Goal: Information Seeking & Learning: Check status

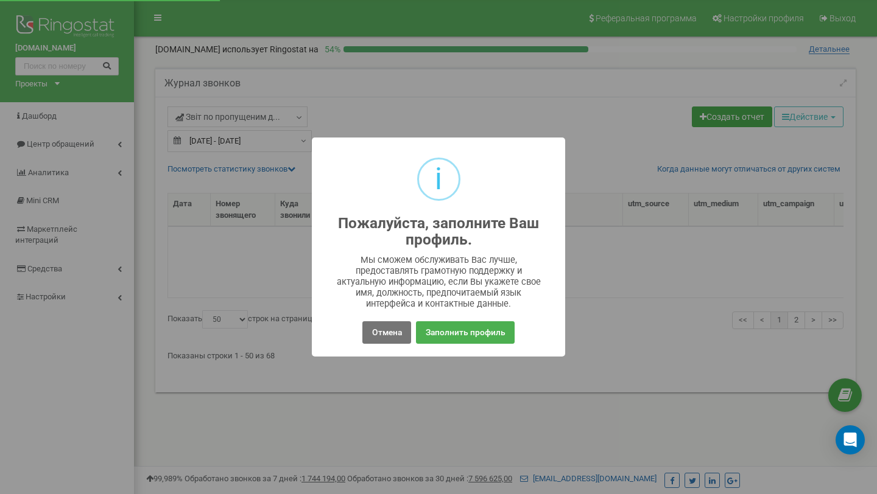
select select "50"
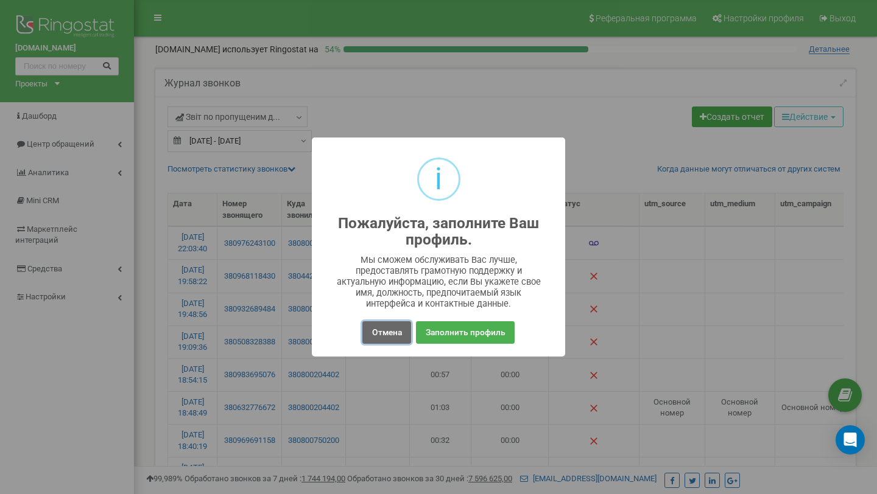
click at [408, 335] on button "Отмена" at bounding box center [386, 332] width 48 height 23
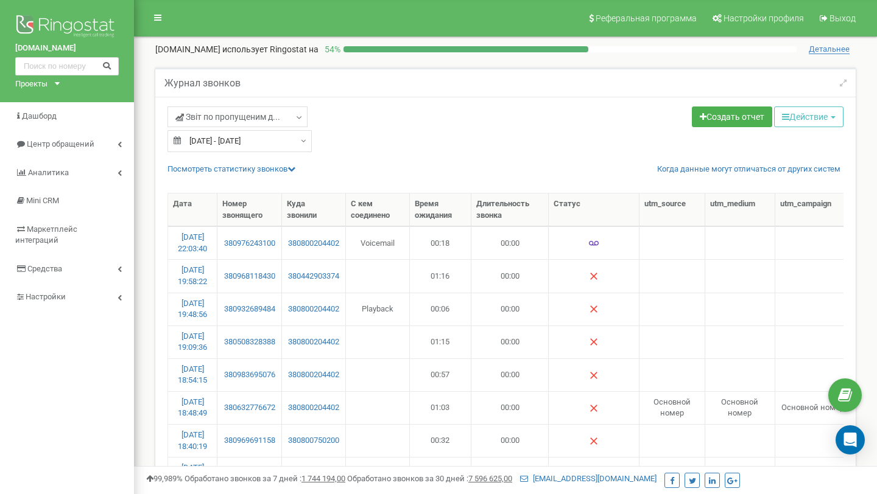
type input "[DATE]"
click at [252, 135] on input "[DATE] - [DATE]" at bounding box center [239, 141] width 144 height 22
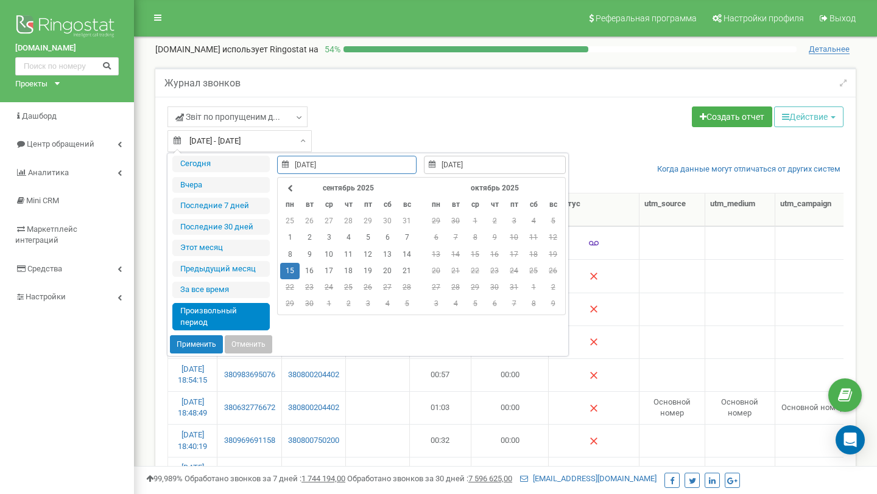
type input "[DATE]"
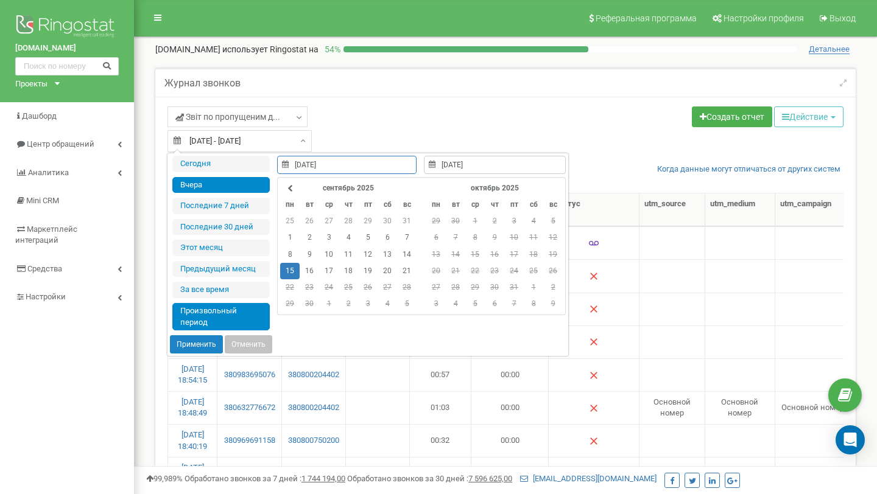
type input "[DATE]"
click at [243, 186] on li "Вчера" at bounding box center [220, 185] width 97 height 16
type input "[DATE] - [DATE]"
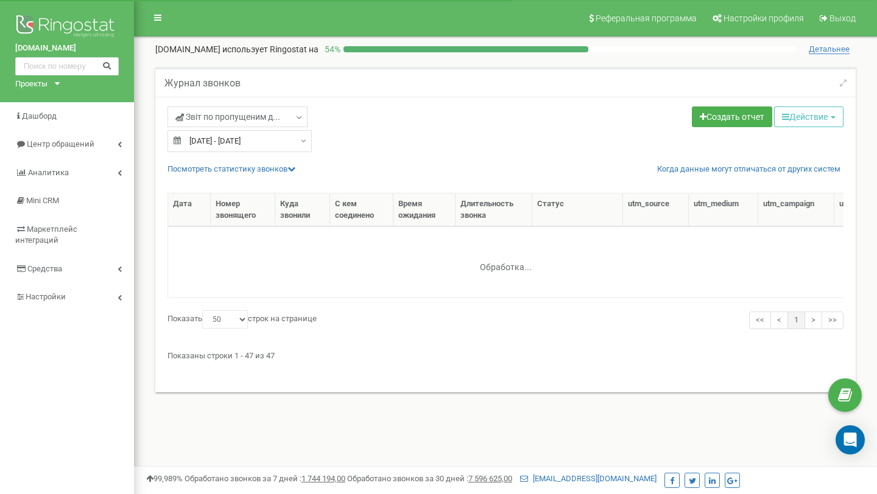
select select "50"
click at [272, 170] on link "Посмотреть cтатистику звонков" at bounding box center [231, 168] width 128 height 9
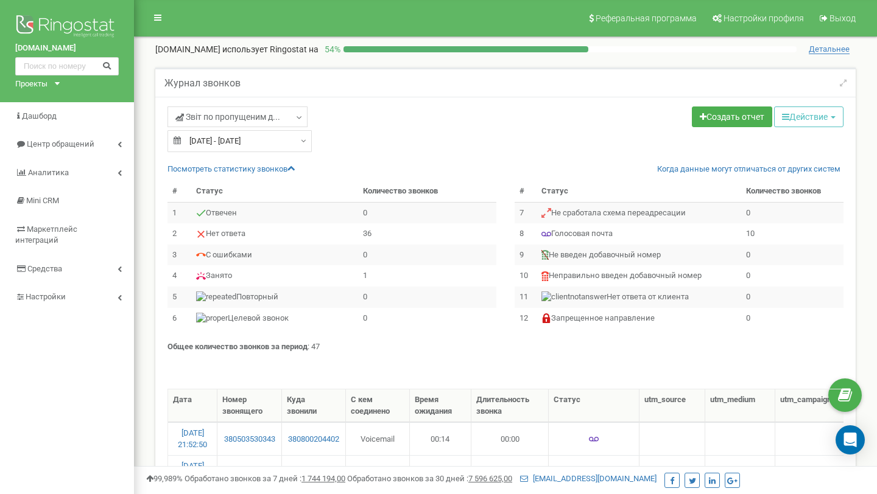
click at [239, 144] on input "[DATE] - [DATE]" at bounding box center [239, 141] width 144 height 22
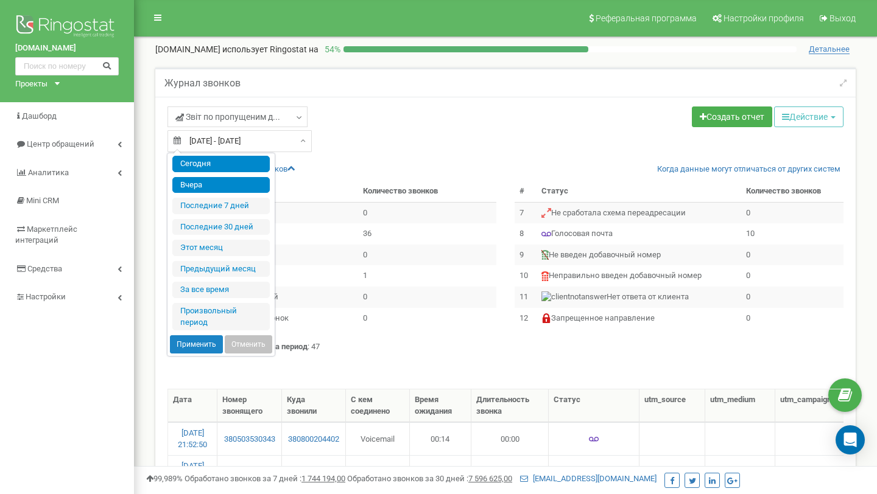
click at [238, 165] on li "Сегодня" at bounding box center [220, 164] width 97 height 16
type input "[DATE] - [DATE]"
click at [243, 147] on input "[DATE] - [DATE]" at bounding box center [239, 141] width 144 height 22
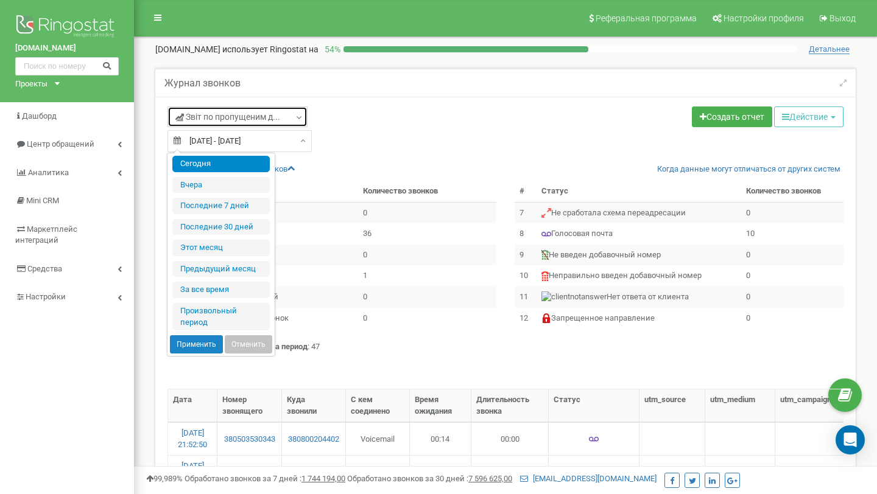
click at [258, 126] on link "Звіт по пропущеним д..." at bounding box center [237, 117] width 140 height 21
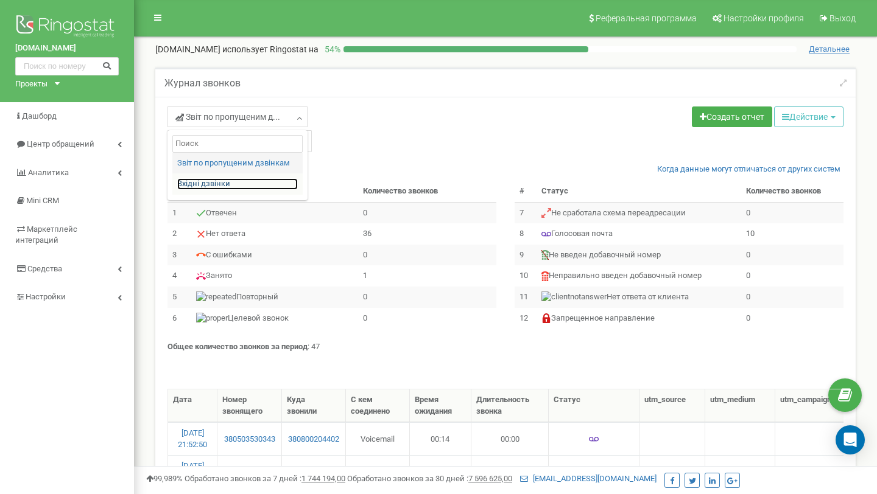
click at [239, 183] on link "Вхідні дзвінки" at bounding box center [237, 184] width 121 height 12
click at [242, 148] on input "[DATE] - [DATE]" at bounding box center [239, 141] width 144 height 22
click at [401, 146] on div "Звіт по пропущеним д... Звіт по пропущеним дзвінкам Вхідні дзвінки [DATE] - [DA…" at bounding box center [331, 130] width 347 height 46
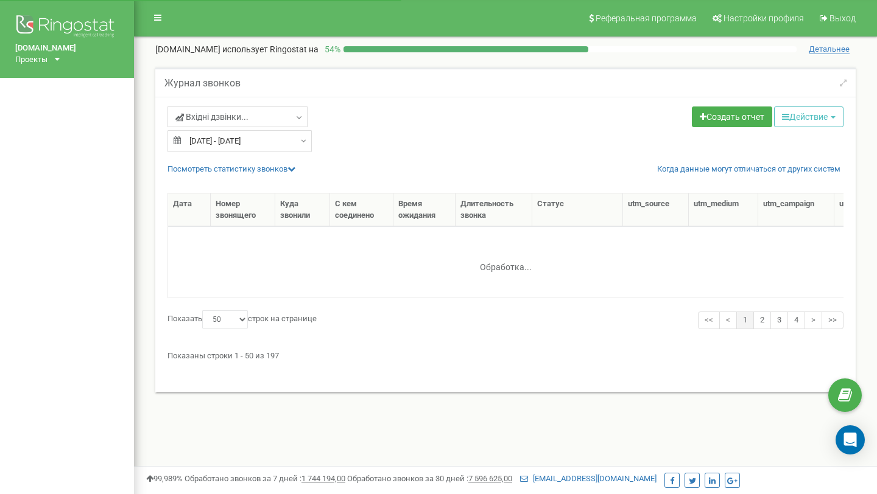
select select "50"
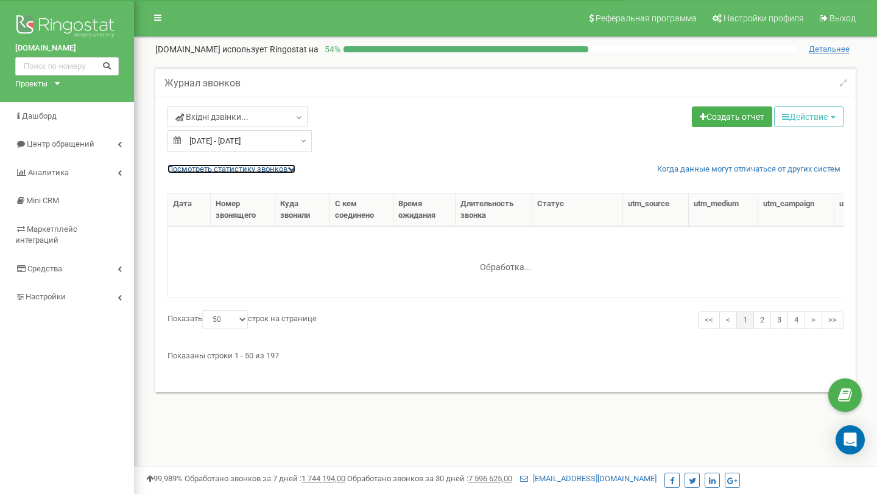
click at [257, 170] on link "Посмотреть cтатистику звонков" at bounding box center [231, 168] width 128 height 9
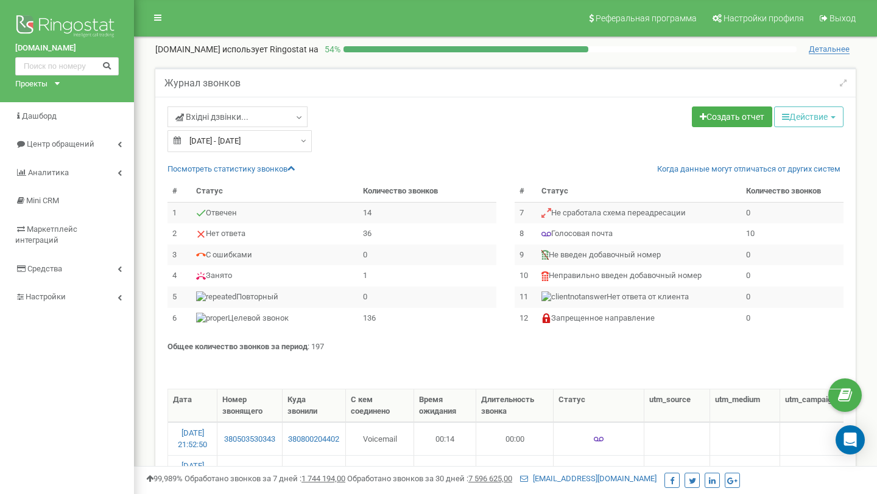
click at [258, 145] on input "[DATE] - [DATE]" at bounding box center [239, 141] width 144 height 22
click at [238, 114] on span "Вхідні дзвінки..." at bounding box center [211, 117] width 73 height 12
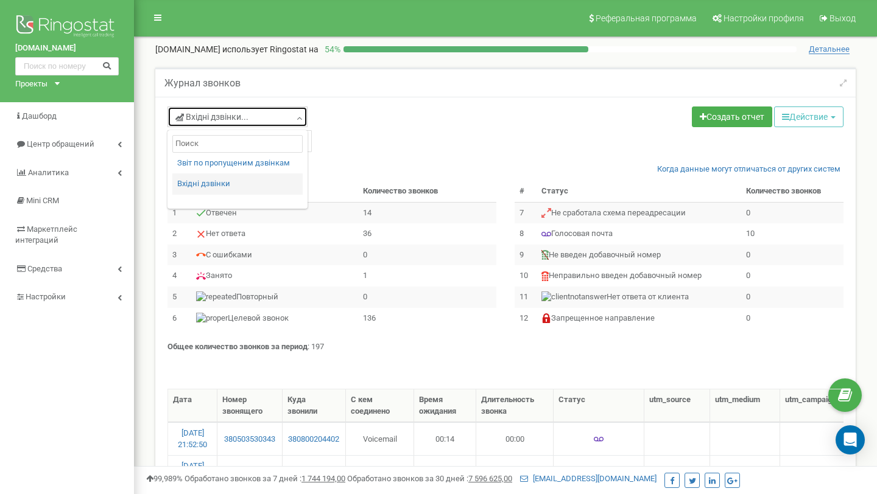
click at [238, 114] on span "Вхідні дзвінки..." at bounding box center [211, 117] width 73 height 12
click at [499, 121] on div "Вхідні дзвінки... Звіт по пропущеним дзвінкам Вхідні дзвінки 20.09.2025 - 20.09…" at bounding box center [331, 130] width 347 height 46
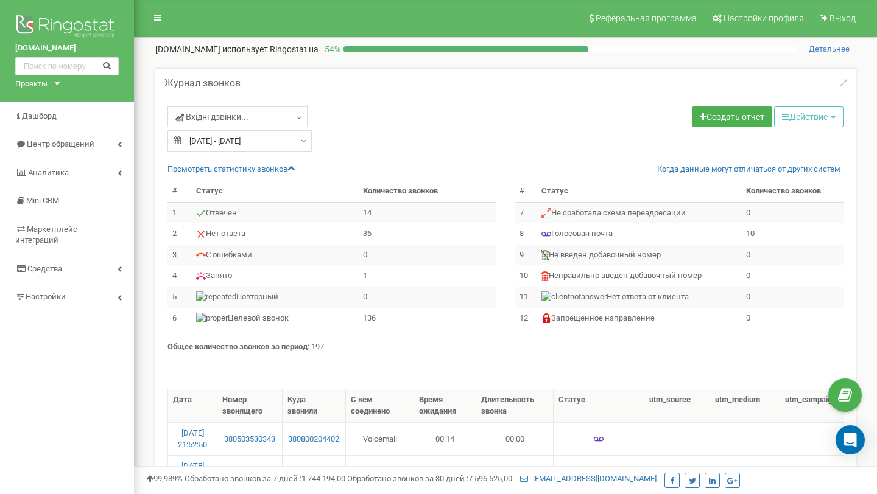
click at [290, 132] on input "[DATE] - [DATE]" at bounding box center [239, 141] width 144 height 22
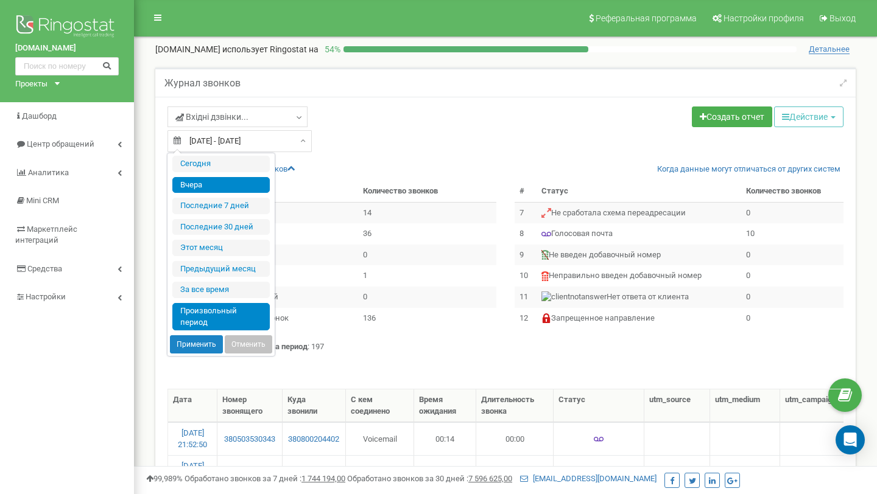
type input "23.08.2025"
type input "[DATE]"
type input "10.12.2018"
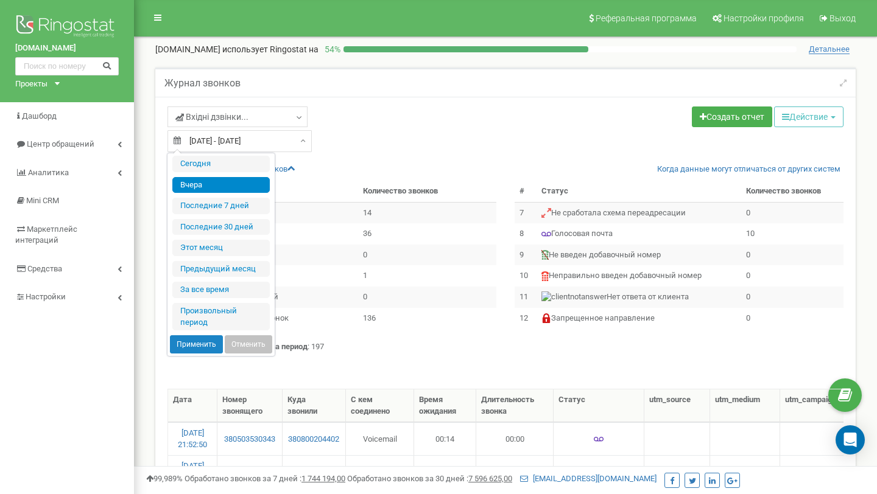
type input "[DATE]"
type input "01.08.2025"
type input "31.08.2025"
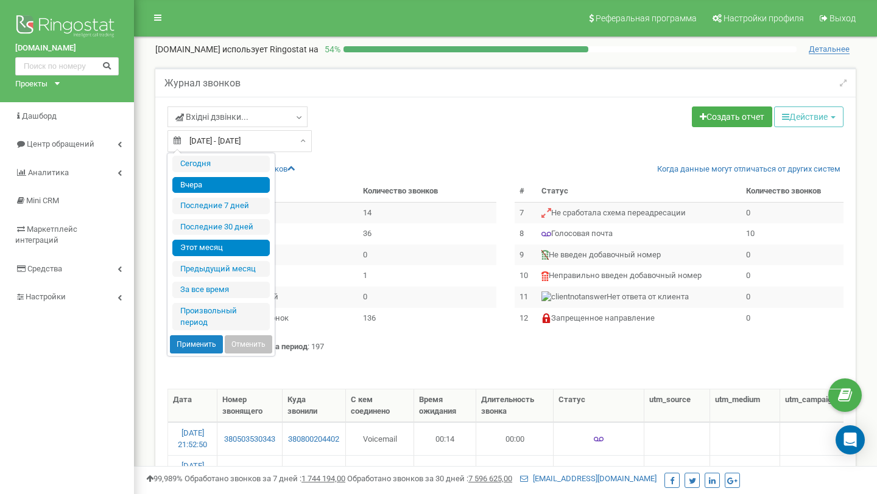
type input "[DATE]"
type input "01.09.2025"
type input "[DATE]"
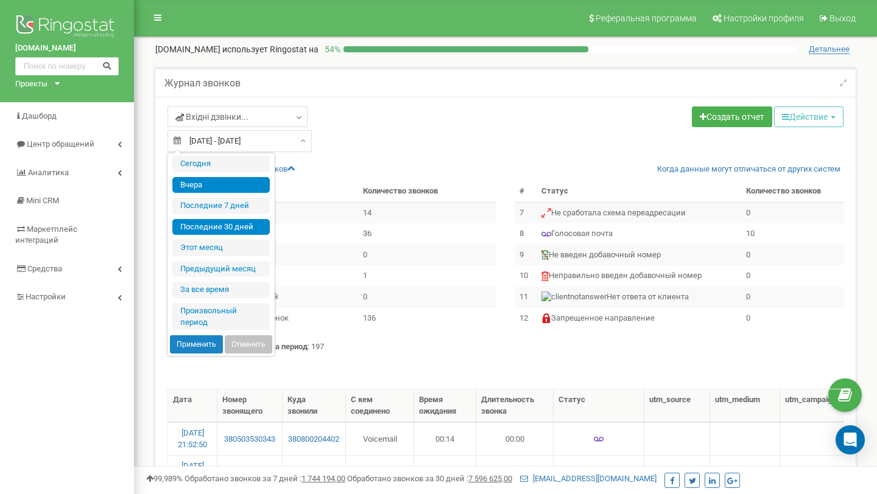
type input "[DATE]"
type input "23.08.2025"
type input "[DATE]"
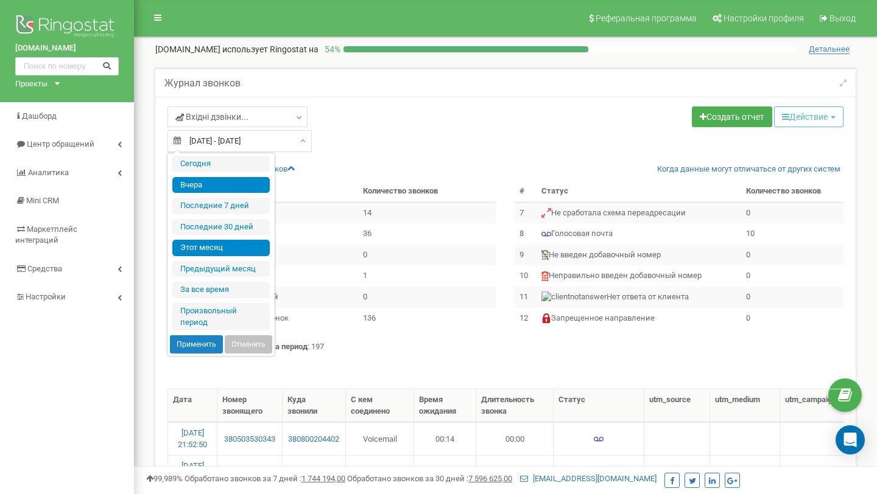
type input "01.09.2025"
type input "[DATE]"
type input "01.08.2025"
type input "31.08.2025"
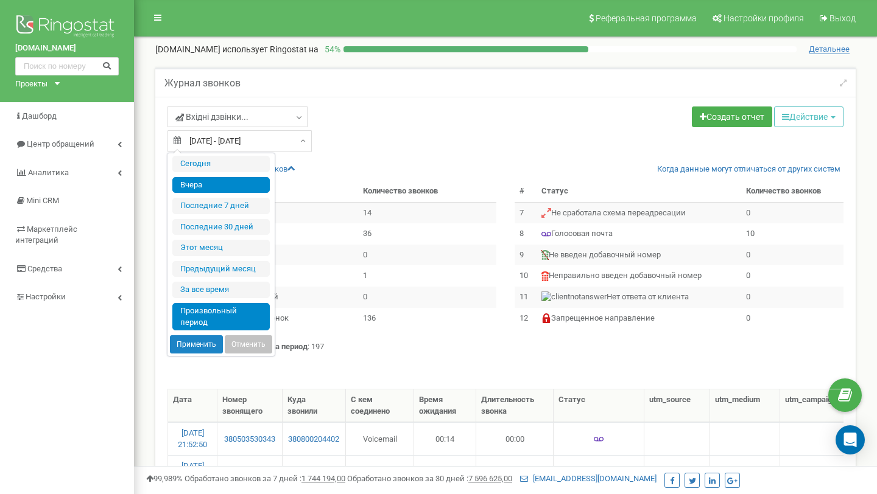
type input "10.12.2018"
type input "[DATE]"
click at [217, 327] on li "Произвольный период" at bounding box center [220, 316] width 97 height 27
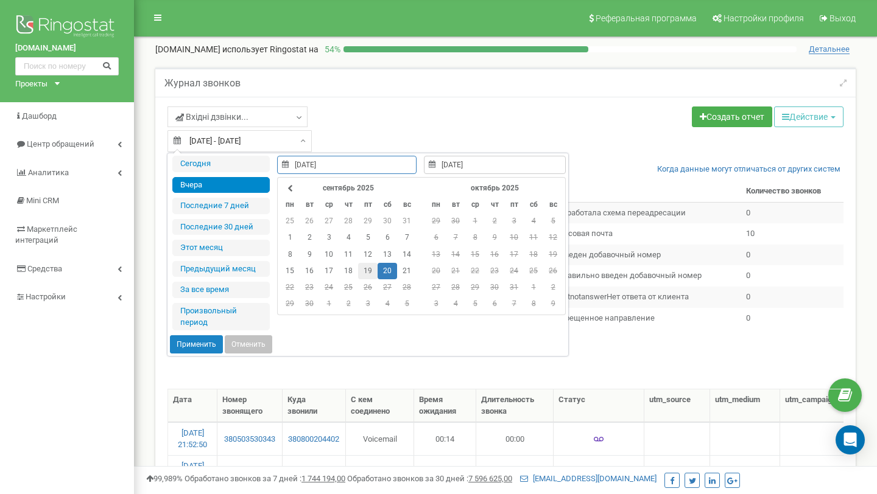
type input "19.09.2025"
click at [367, 268] on td "19" at bounding box center [367, 271] width 19 height 16
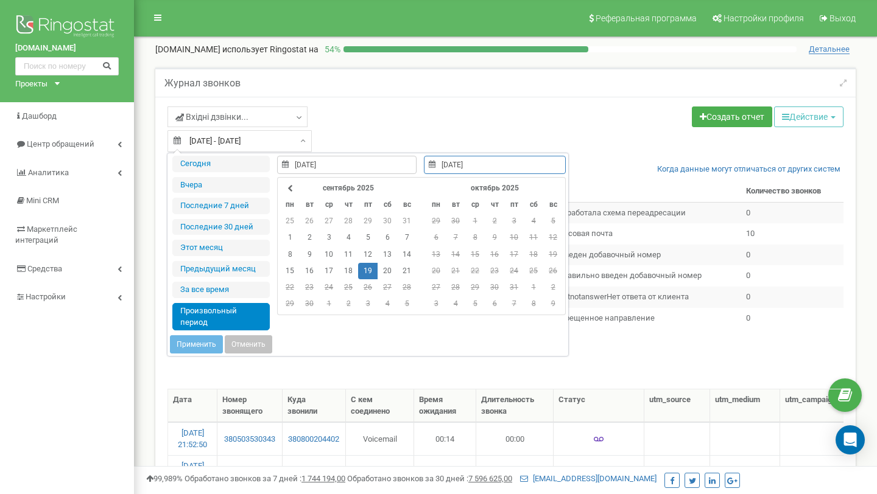
click at [201, 324] on li "Произвольный период" at bounding box center [220, 316] width 97 height 27
type input "19.09.2025"
click at [367, 272] on td "19" at bounding box center [367, 271] width 19 height 16
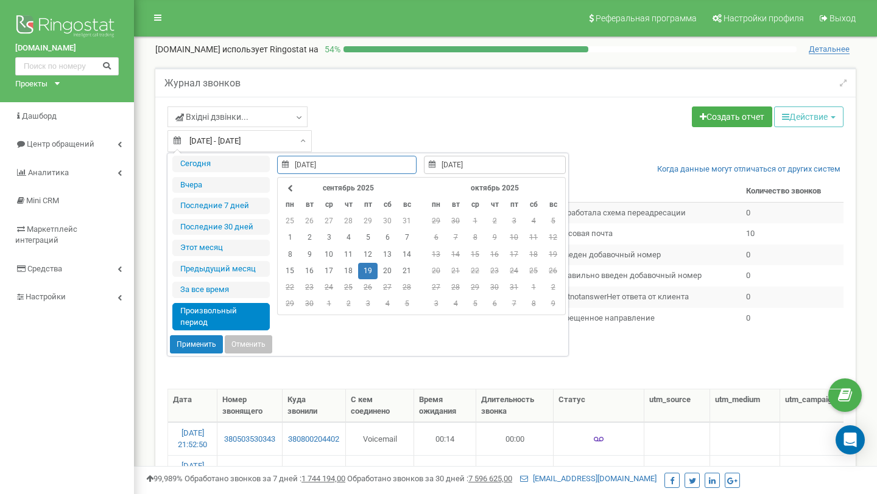
type input "10.12.2018"
type input "[DATE]"
type input "19.09.2025"
click at [195, 344] on button "Применить" at bounding box center [196, 344] width 53 height 18
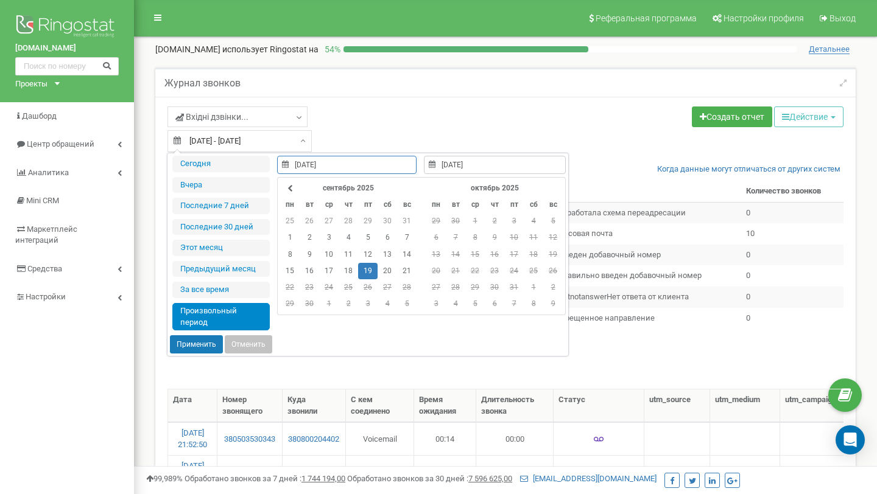
type input "19.09.2025 - 19.09.2025"
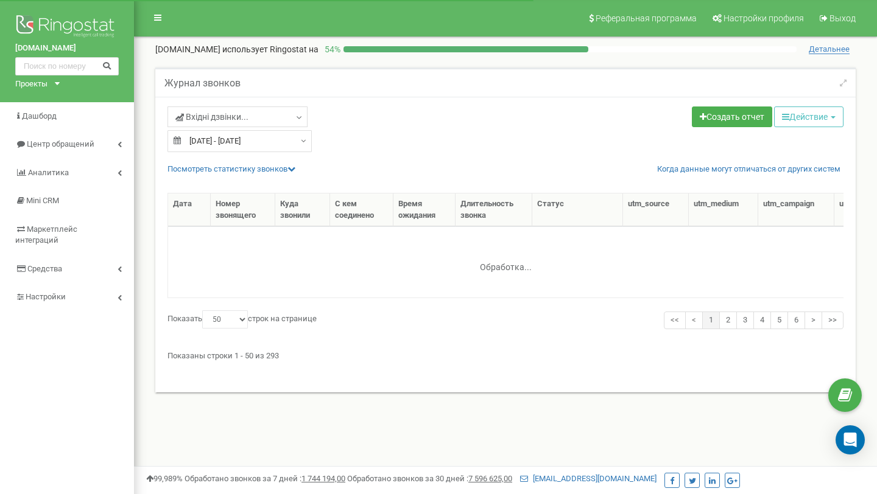
select select "50"
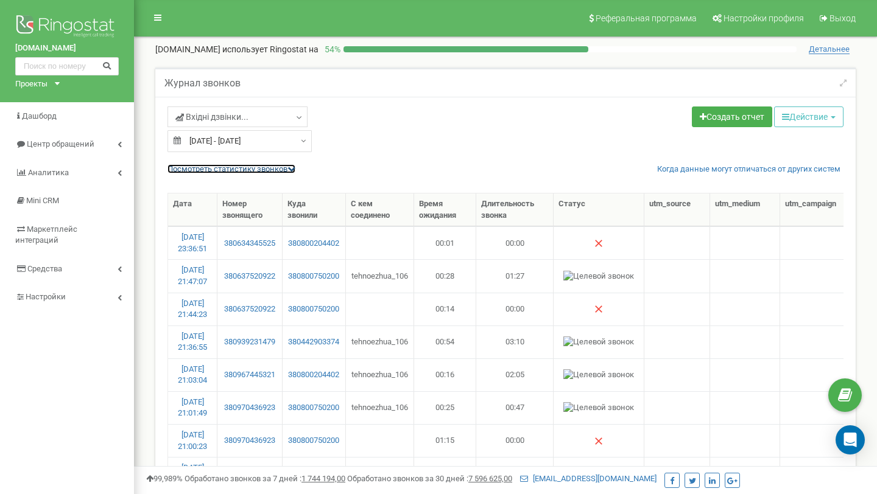
click at [225, 173] on link "Посмотреть cтатистику звонков" at bounding box center [231, 168] width 128 height 9
